Goal: Task Accomplishment & Management: Use online tool/utility

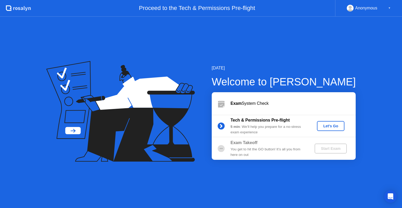
drag, startPoint x: 337, startPoint y: 128, endPoint x: 365, endPoint y: 44, distance: 88.4
click at [362, 55] on div "[DATE] Welcome to [PERSON_NAME] Exam System Check Tech & Permissions Pre-flight…" at bounding box center [201, 112] width 402 height 191
click at [389, 7] on div "▼" at bounding box center [390, 8] width 3 height 7
click at [390, 7] on div "▼" at bounding box center [390, 8] width 3 height 7
click at [371, 9] on div "Anonymous" at bounding box center [367, 8] width 22 height 7
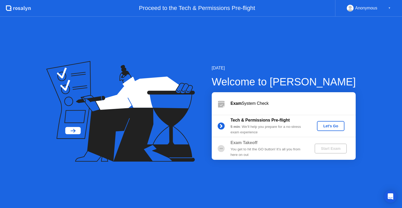
click at [341, 128] on div "Let's Go" at bounding box center [330, 126] width 23 height 4
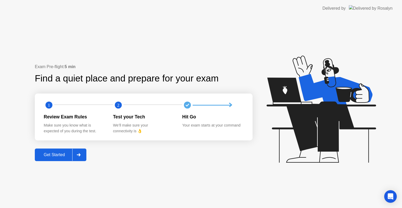
click at [200, 125] on div "Your exam starts at your command" at bounding box center [212, 126] width 61 height 6
click at [54, 158] on button "Get Started" at bounding box center [61, 155] width 52 height 13
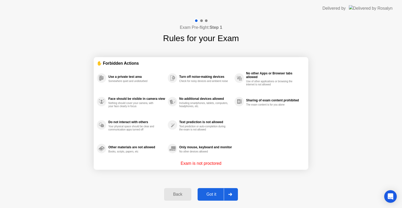
click at [211, 193] on div "Got it" at bounding box center [211, 194] width 25 height 5
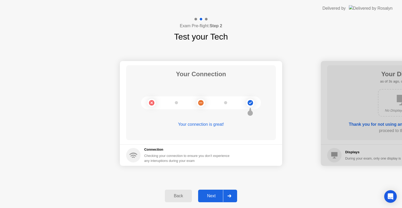
click at [208, 196] on div "Next" at bounding box center [211, 196] width 23 height 5
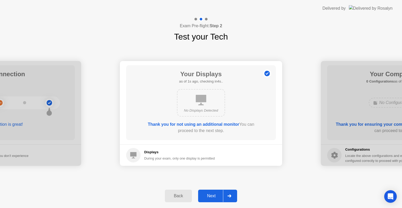
click at [202, 102] on icon at bounding box center [201, 100] width 10 height 10
click at [215, 194] on div "Next" at bounding box center [211, 196] width 23 height 5
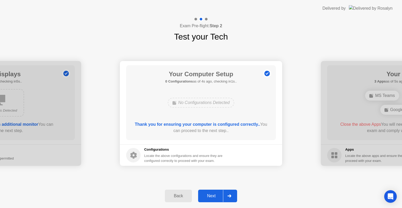
click at [214, 196] on div "Next" at bounding box center [211, 196] width 23 height 5
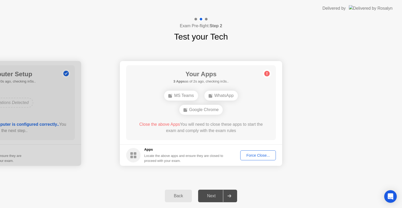
click at [242, 106] on div "MS Teams WhatsApp Google Chrome" at bounding box center [201, 103] width 120 height 28
click at [242, 107] on div "MS Teams WhatsApp Google Chrome" at bounding box center [201, 103] width 120 height 28
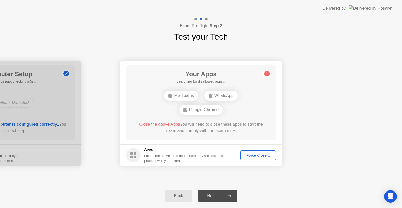
click at [243, 107] on div "MS Teams WhatsApp Google Chrome" at bounding box center [201, 103] width 120 height 28
click at [243, 108] on div "MS Teams WhatsApp" at bounding box center [201, 103] width 120 height 14
click at [216, 103] on div "WhatsApp" at bounding box center [222, 103] width 34 height 10
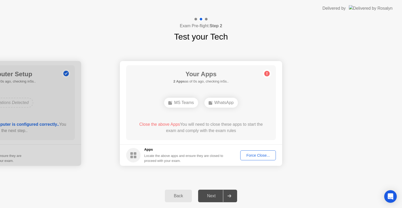
click at [182, 97] on div "MS Teams WhatsApp" at bounding box center [201, 103] width 120 height 14
click at [179, 100] on div "MS Teams" at bounding box center [181, 103] width 34 height 10
click at [179, 102] on div "MS Teams" at bounding box center [181, 103] width 34 height 10
click at [263, 178] on div "Your Connection Your connection is great! Connection Checking your connection t…" at bounding box center [201, 113] width 402 height 141
click at [263, 179] on div "Your Connection Your connection is great! Connection Checking your connection t…" at bounding box center [201, 113] width 402 height 141
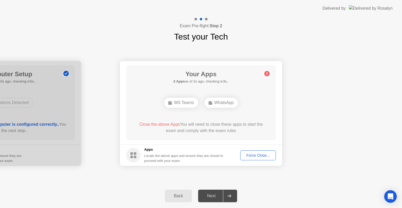
drag, startPoint x: 136, startPoint y: 117, endPoint x: 227, endPoint y: 136, distance: 92.7
click at [221, 135] on div "Your Apps 2 Apps as of 2s ago, checking in3s.. MS Teams WhatsApp Close the abov…" at bounding box center [201, 102] width 150 height 75
drag, startPoint x: 237, startPoint y: 136, endPoint x: 132, endPoint y: 88, distance: 116.0
click at [134, 91] on div "Your Apps 2 Apps as of 2s ago, checking in3s.. MS Teams WhatsApp Close the abov…" at bounding box center [201, 102] width 150 height 75
drag, startPoint x: 147, startPoint y: 79, endPoint x: 245, endPoint y: 116, distance: 104.7
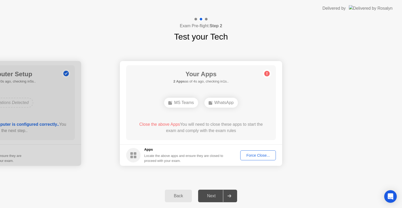
click at [245, 116] on div "Your Apps 2 Apps as of 4s ago, checking in1s.. MS Teams WhatsApp Close the abov…" at bounding box center [201, 102] width 150 height 75
click at [246, 115] on div "Your Apps 2 Apps as of 4s ago, checking in1s.. MS Teams WhatsApp Close the abov…" at bounding box center [201, 102] width 150 height 75
click at [259, 157] on div "Force Close..." at bounding box center [258, 155] width 32 height 4
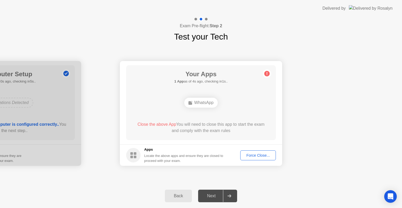
click at [198, 102] on div "WhatsApp" at bounding box center [201, 103] width 34 height 10
click at [265, 154] on div "Force Close..." at bounding box center [258, 155] width 32 height 4
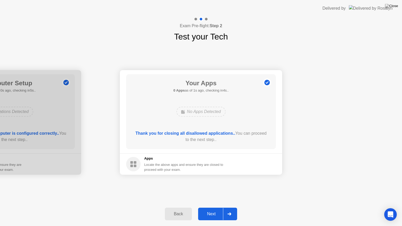
click at [235, 121] on div "Your Apps 0 Apps as of 1s ago, checking in4s.. No Apps Detected Thank you for c…" at bounding box center [201, 111] width 150 height 75
click at [208, 208] on div "Next" at bounding box center [211, 214] width 23 height 5
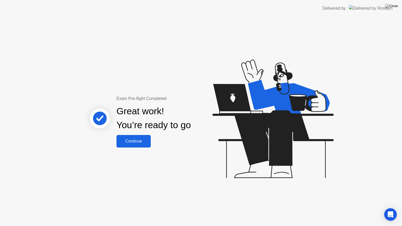
click at [134, 146] on button "Continue" at bounding box center [134, 141] width 34 height 13
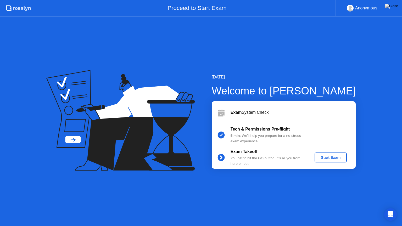
click at [331, 160] on button "Start Exam" at bounding box center [331, 158] width 32 height 10
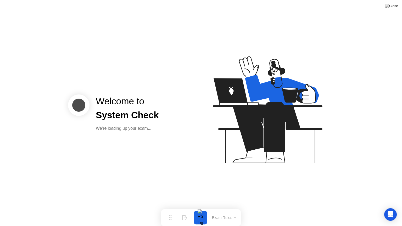
click at [216, 151] on icon at bounding box center [266, 112] width 135 height 134
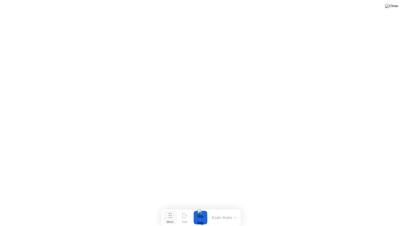
click at [171, 208] on icon at bounding box center [170, 215] width 3 height 5
click at [170, 208] on div "Move" at bounding box center [170, 222] width 7 height 3
drag, startPoint x: 171, startPoint y: 218, endPoint x: 175, endPoint y: 221, distance: 5.2
click at [175, 208] on button "Move" at bounding box center [174, 218] width 14 height 14
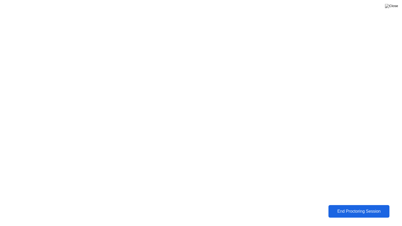
click at [358, 208] on div "End Proctoring Session" at bounding box center [359, 211] width 58 height 5
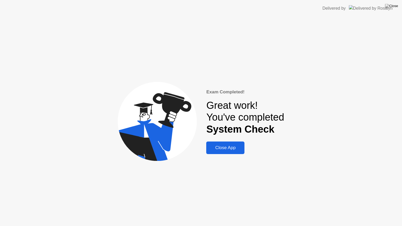
click at [227, 148] on div "Close App" at bounding box center [225, 147] width 35 height 5
